Goal: Information Seeking & Learning: Understand process/instructions

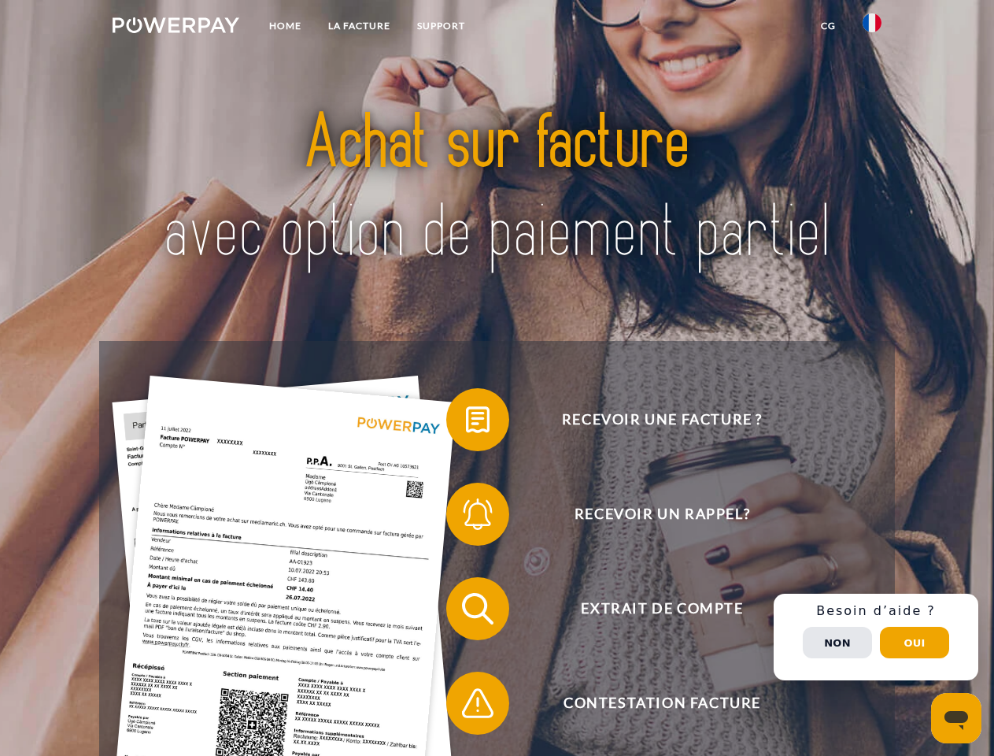
click at [176, 28] on img at bounding box center [176, 25] width 127 height 16
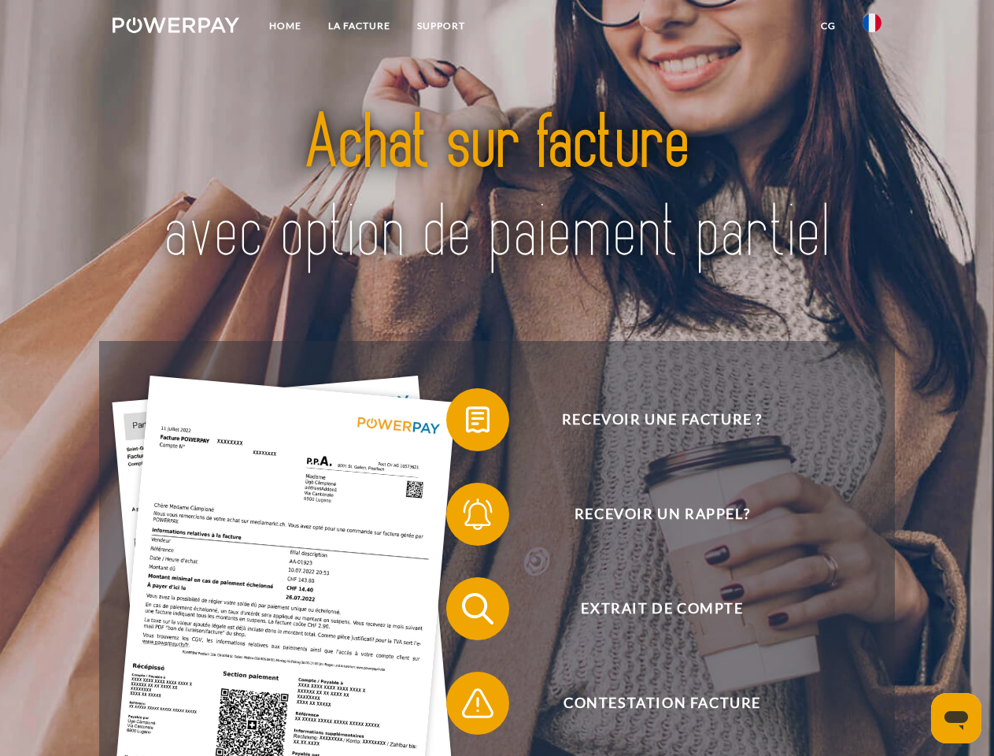
click at [872, 28] on img at bounding box center [872, 22] width 19 height 19
click at [828, 26] on link "CG" at bounding box center [829, 26] width 42 height 28
click at [466, 423] on span at bounding box center [454, 419] width 79 height 79
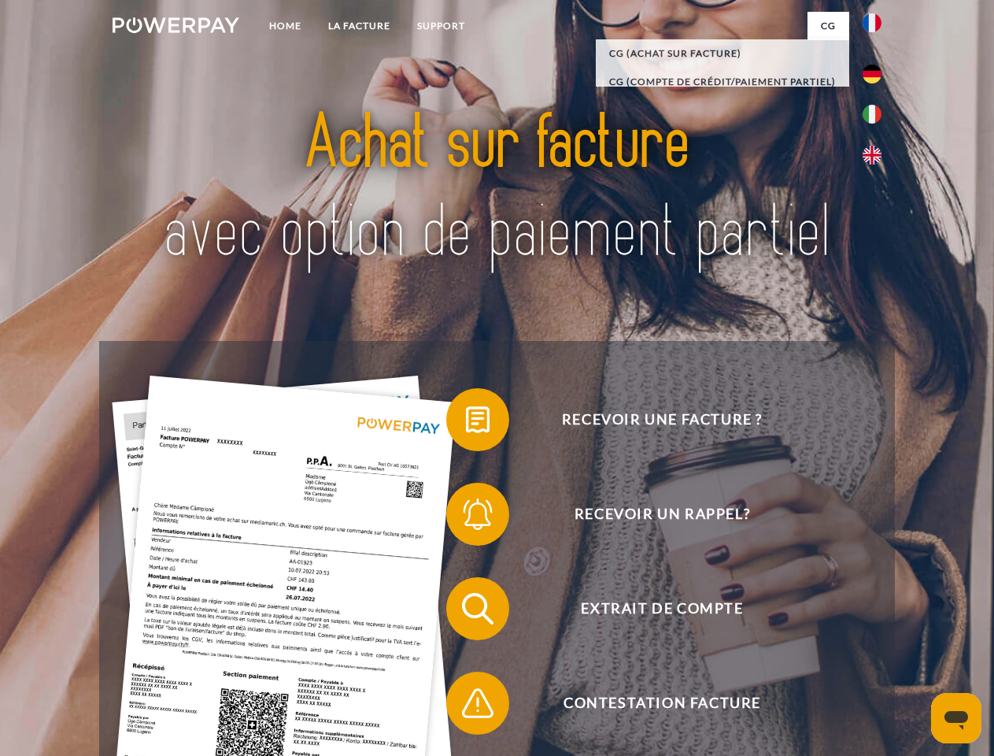
click at [466, 517] on span at bounding box center [454, 514] width 79 height 79
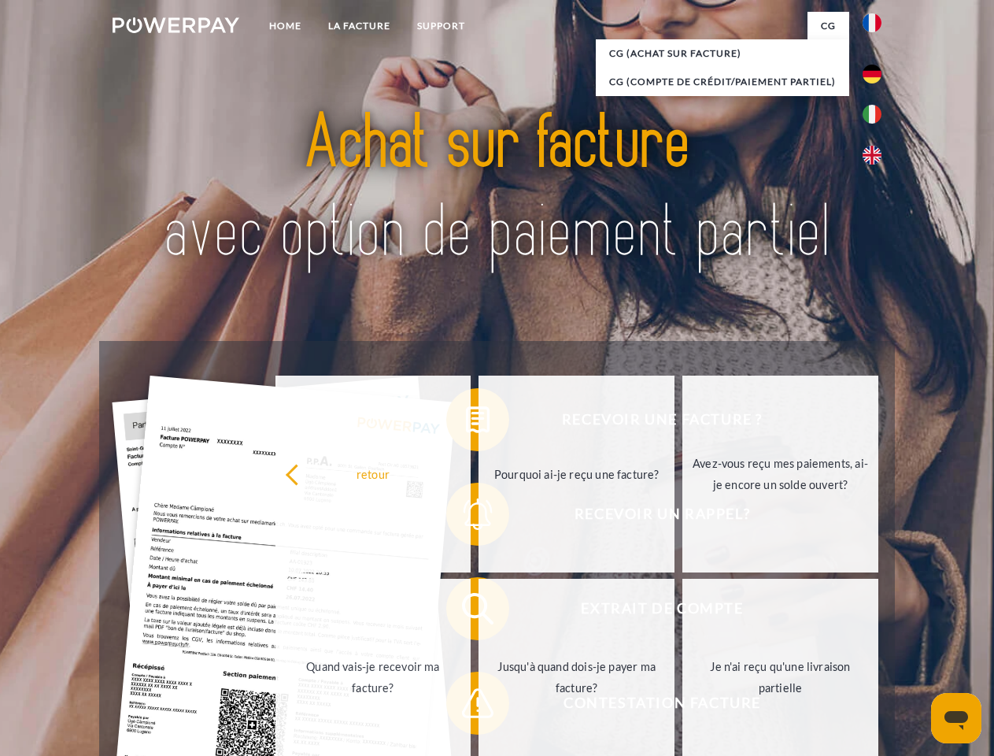
click at [479, 612] on link "Jusqu'à quand dois-je payer ma facture?" at bounding box center [577, 677] width 196 height 197
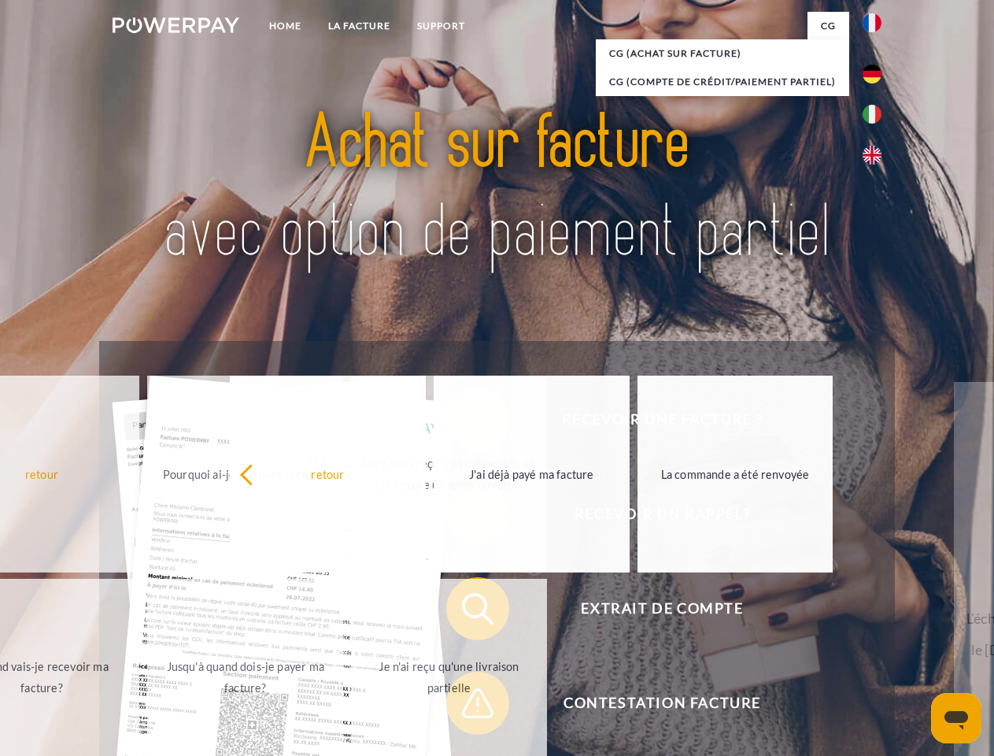
click at [466, 706] on span at bounding box center [454, 703] width 79 height 79
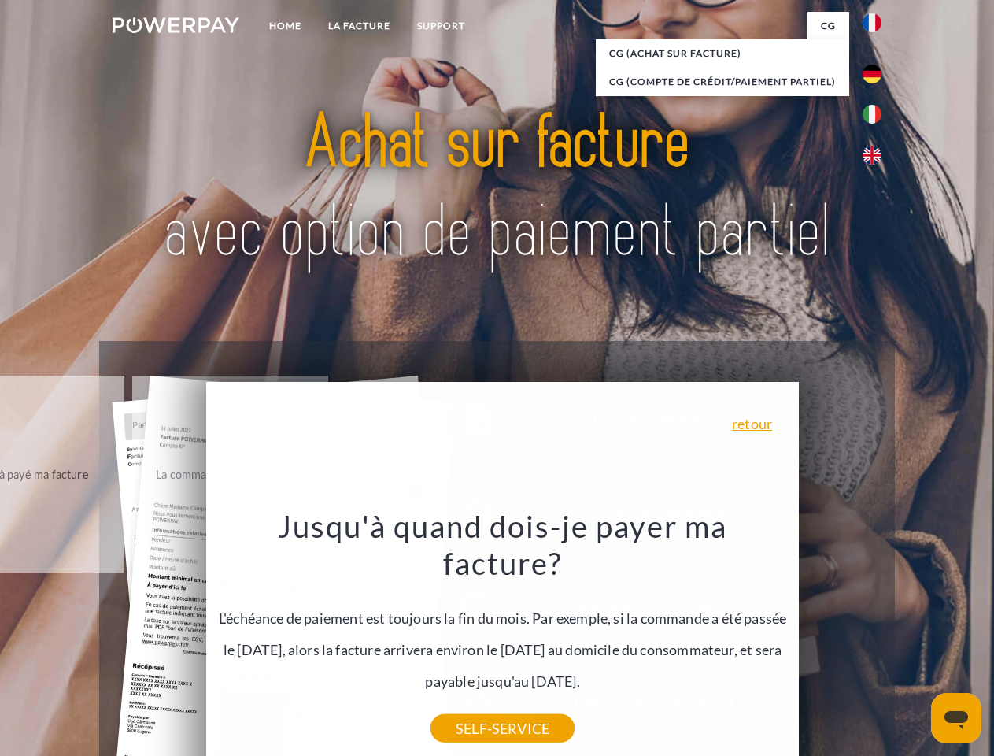
click at [876, 637] on div "Recevoir une facture ? Recevoir un rappel? Extrait de compte retour" at bounding box center [496, 656] width 795 height 630
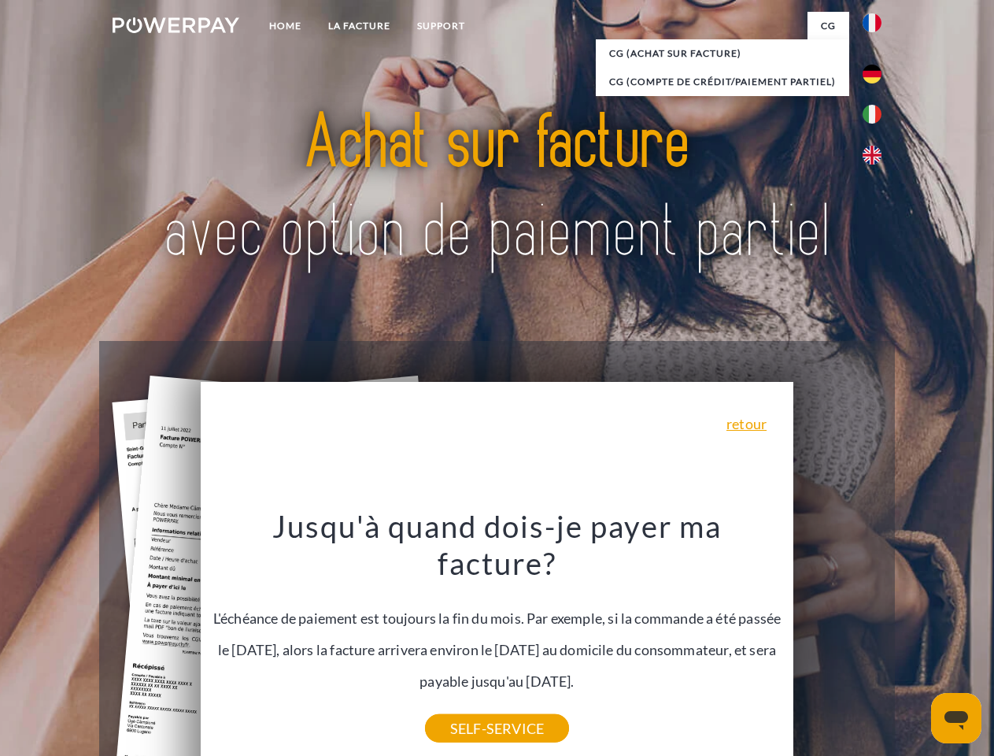
click at [838, 640] on span "Extrait de compte" at bounding box center [662, 608] width 386 height 63
click at [915, 642] on header "Home LA FACTURE Support" at bounding box center [497, 543] width 994 height 1087
